Goal: Task Accomplishment & Management: Use online tool/utility

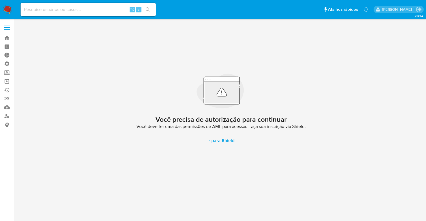
click at [8, 80] on link "Operações em massa" at bounding box center [33, 81] width 67 height 9
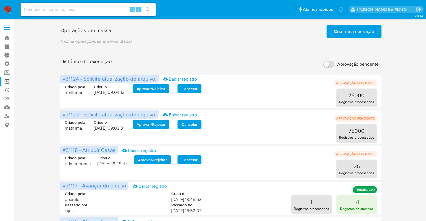
click at [327, 64] on input "Aprovação pendente" at bounding box center [328, 64] width 11 height 7
checkbox input "true"
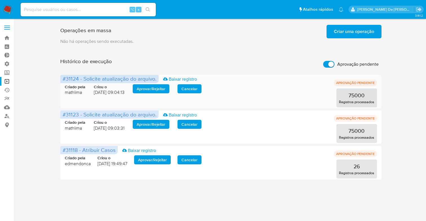
click at [145, 89] on span "Aprovar / Rejeitar" at bounding box center [151, 89] width 29 height 8
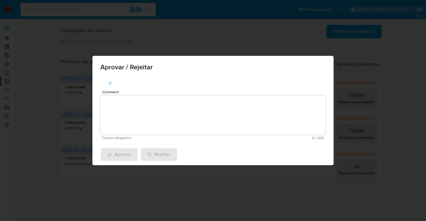
click at [143, 112] on textarea "Comment" at bounding box center [212, 114] width 225 height 39
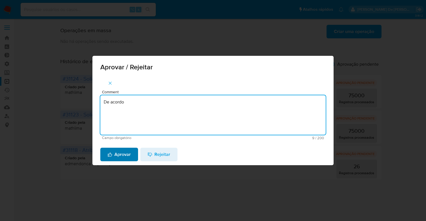
type textarea "De acordo"
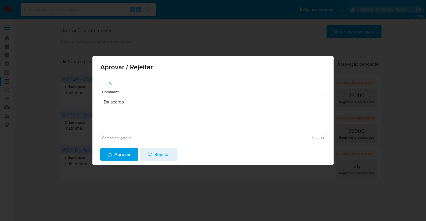
click at [117, 160] on span "Aprovar" at bounding box center [119, 154] width 23 height 12
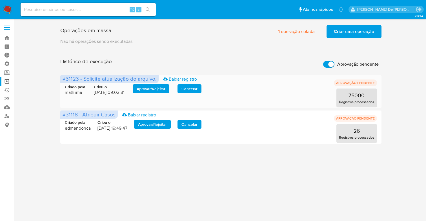
click at [152, 91] on span "Aprovar / Rejeitar" at bounding box center [151, 89] width 29 height 8
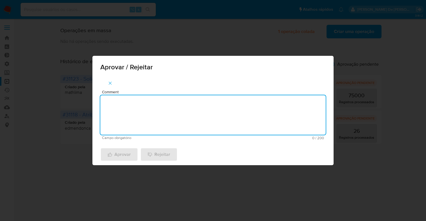
click at [142, 106] on textarea "Comment" at bounding box center [212, 114] width 225 height 39
type textarea "De acordo"
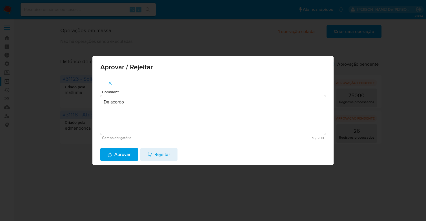
click at [115, 153] on span "Aprovar" at bounding box center [119, 154] width 23 height 12
